Goal: Information Seeking & Learning: Learn about a topic

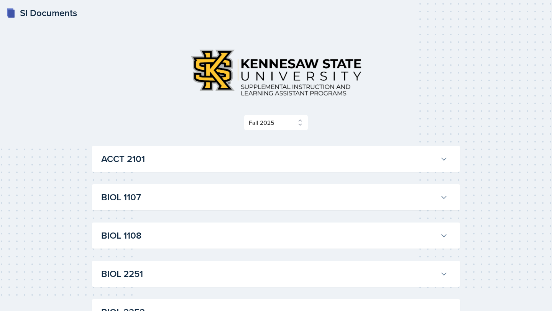
select select "2bed604d-1099-4043-b1bc-2365e8740244"
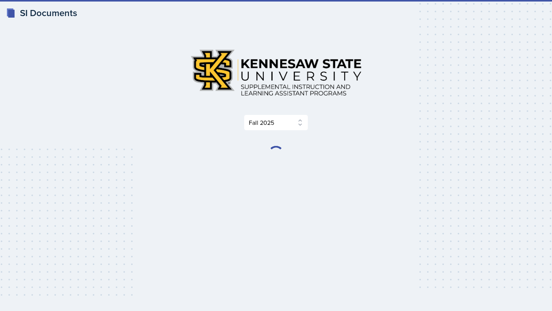
select select "2bed604d-1099-4043-b1bc-2365e8740244"
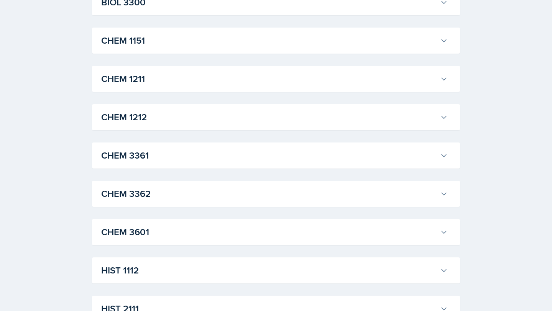
scroll to position [350, 0]
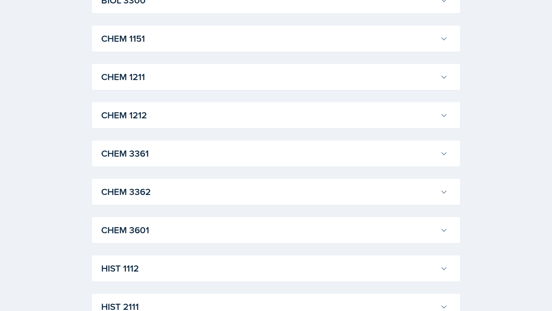
click at [173, 69] on button "CHEM 1211" at bounding box center [274, 77] width 349 height 17
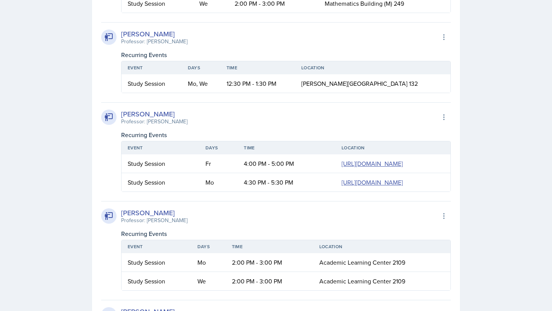
scroll to position [509, 0]
